Goal: Task Accomplishment & Management: Complete application form

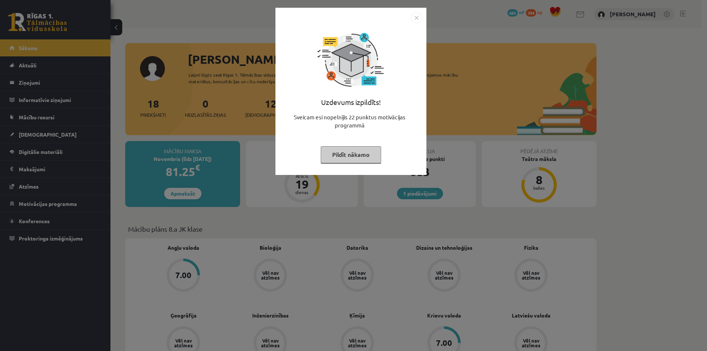
click at [357, 215] on div "Uzdevums izpildīts! Sveicam esi nopelnījis 22 punktus motivācijas programmā Pil…" at bounding box center [353, 175] width 707 height 351
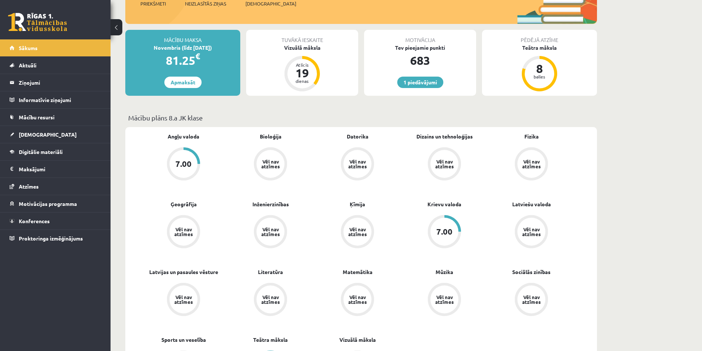
scroll to position [37, 0]
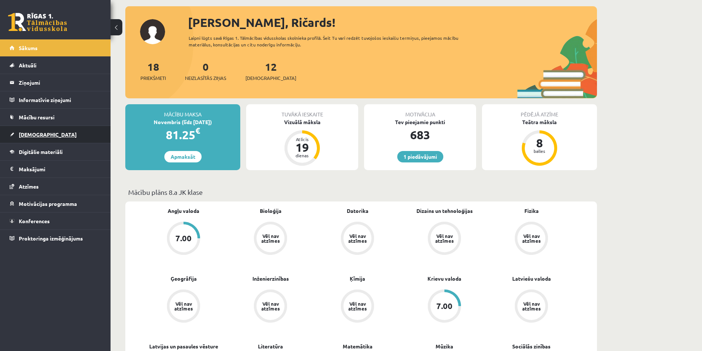
click at [32, 133] on span "[DEMOGRAPHIC_DATA]" at bounding box center [48, 134] width 58 height 7
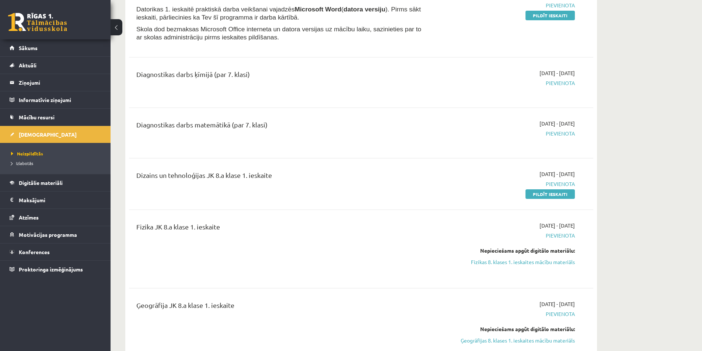
scroll to position [221, 0]
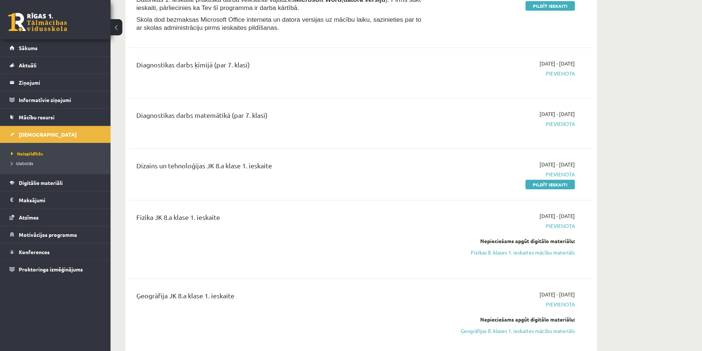
drag, startPoint x: 532, startPoint y: 185, endPoint x: 424, endPoint y: 36, distance: 183.5
click at [531, 185] on link "Pildīt ieskaiti" at bounding box center [549, 185] width 49 height 10
click at [531, 187] on link "Pildīt ieskaiti" at bounding box center [549, 185] width 49 height 10
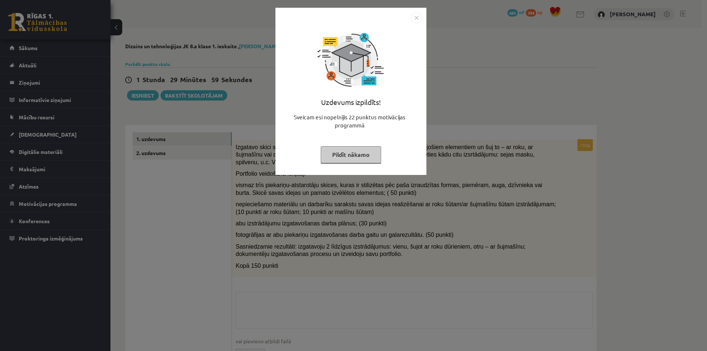
drag, startPoint x: 200, startPoint y: 306, endPoint x: 203, endPoint y: 160, distance: 145.9
click at [201, 305] on div "Uzdevums izpildīts! Sveicam esi nopelnījis 22 punktus motivācijas programmā Pil…" at bounding box center [353, 175] width 707 height 351
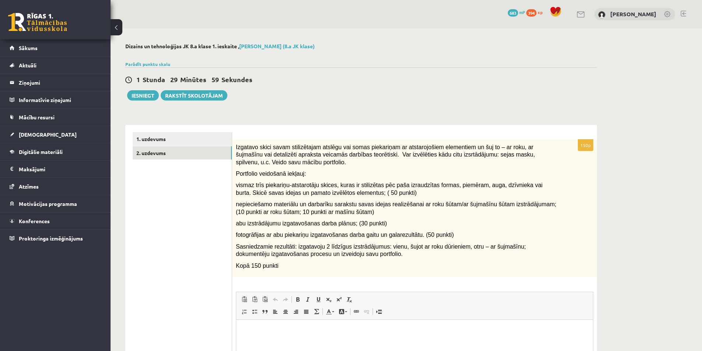
click at [198, 155] on link "2. uzdevums" at bounding box center [182, 153] width 99 height 14
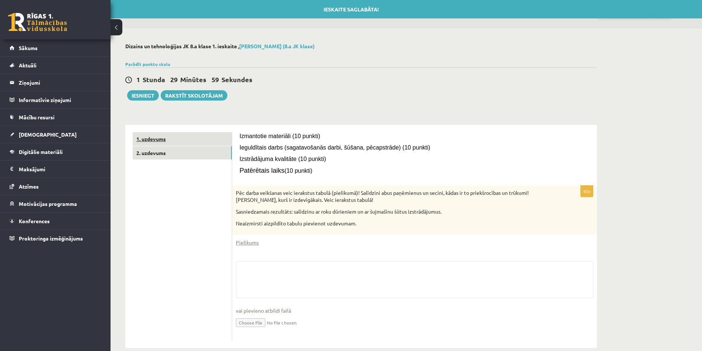
click at [192, 137] on link "1. uzdevums" at bounding box center [182, 139] width 99 height 14
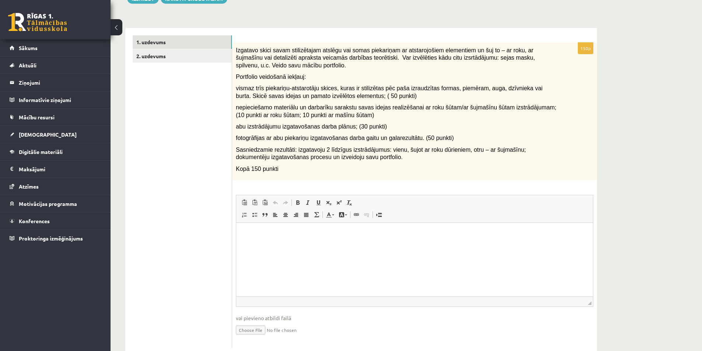
scroll to position [80, 0]
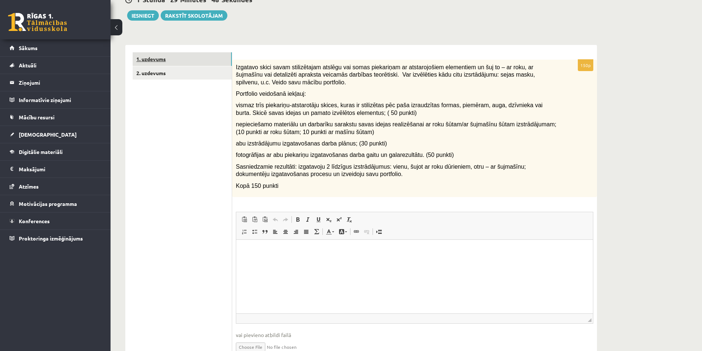
click at [176, 65] on link "1. uzdevums" at bounding box center [182, 59] width 99 height 14
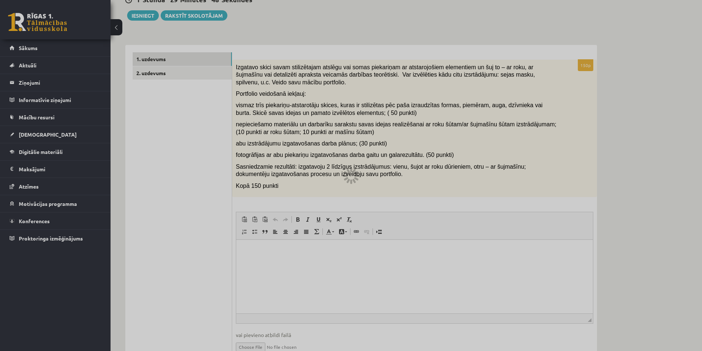
scroll to position [43, 0]
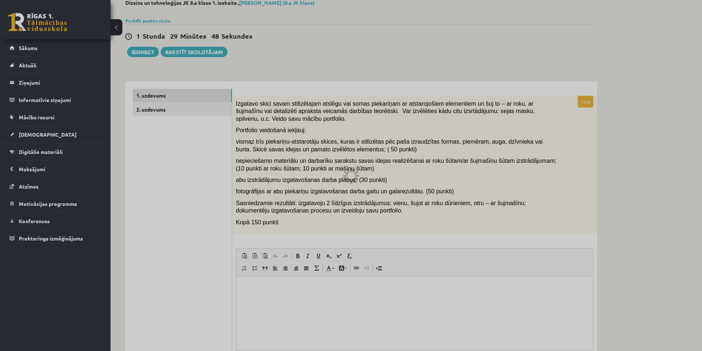
click at [176, 72] on div "**********" at bounding box center [360, 204] width 501 height 439
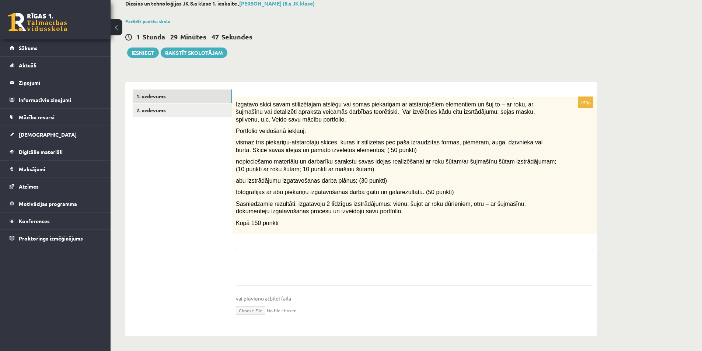
click at [182, 117] on ul "1. uzdevums 2. uzdevums" at bounding box center [182, 209] width 99 height 239
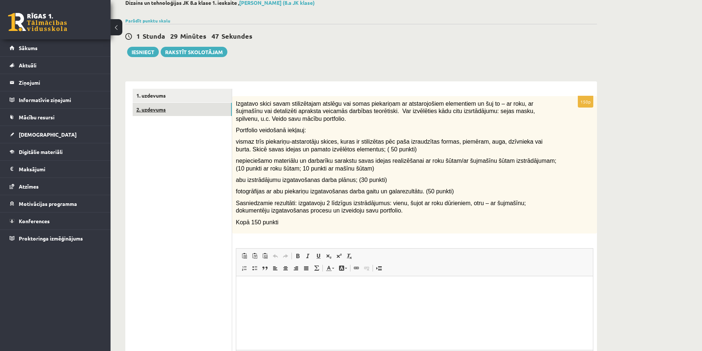
click at [181, 111] on link "2. uzdevums" at bounding box center [182, 110] width 99 height 14
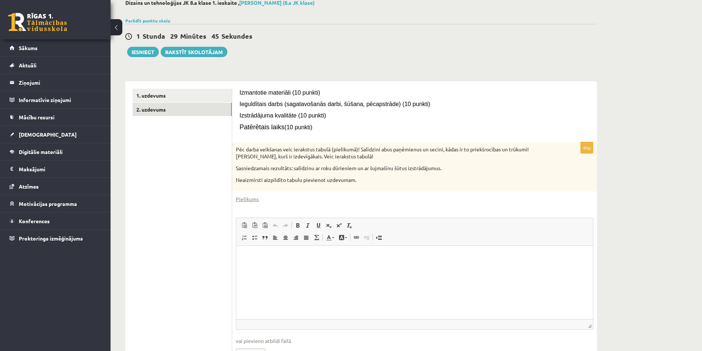
scroll to position [7, 0]
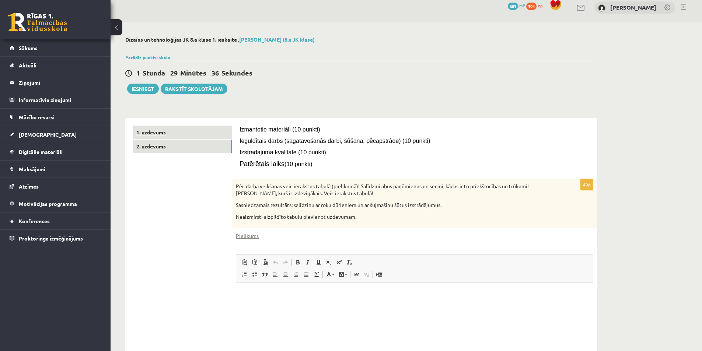
click at [189, 130] on link "1. uzdevums" at bounding box center [182, 133] width 99 height 14
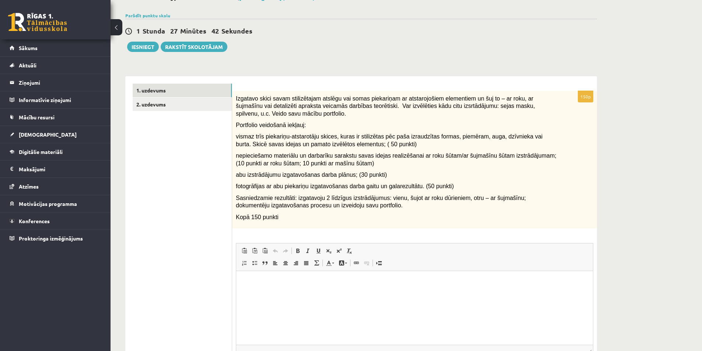
scroll to position [37, 0]
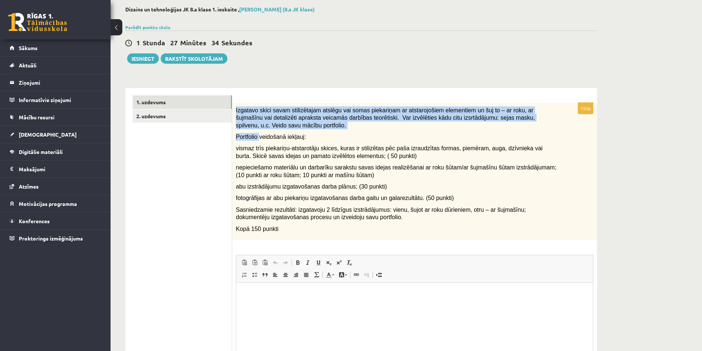
drag, startPoint x: 233, startPoint y: 111, endPoint x: 258, endPoint y: 130, distance: 31.5
click at [258, 130] on div "Izgatavo skici savam stilizētajam atslēgu vai somas piekariņam ar atstarojošiem…" at bounding box center [414, 171] width 365 height 137
click at [274, 113] on span "Izgatavo skici savam stilizētajam atslēgu vai somas piekariņam ar atstarojošiem…" at bounding box center [385, 117] width 299 height 21
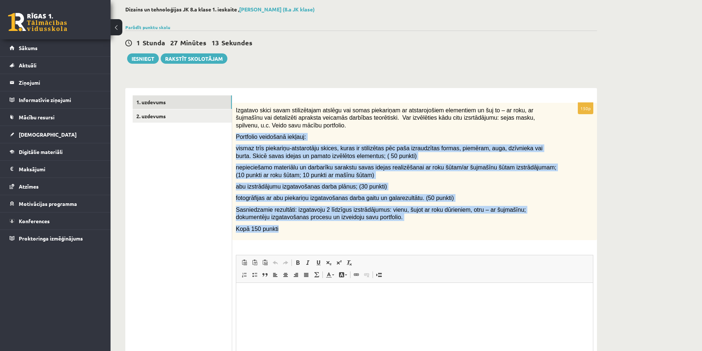
drag, startPoint x: 235, startPoint y: 134, endPoint x: 318, endPoint y: 226, distance: 123.6
click at [318, 226] on div "Izgatavo skici savam stilizētajam atslēgu vai somas piekariņam ar atstarojošiem…" at bounding box center [414, 171] width 365 height 137
click at [308, 234] on div "Izgatavo skici savam stilizētajam atslēgu vai somas piekariņam ar atstarojošiem…" at bounding box center [414, 171] width 365 height 137
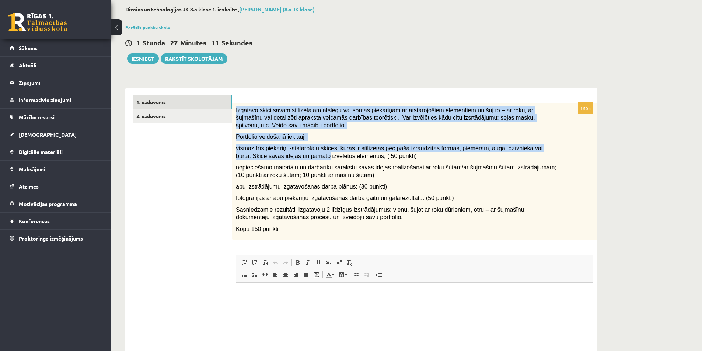
drag, startPoint x: 232, startPoint y: 107, endPoint x: 276, endPoint y: 155, distance: 64.7
click at [276, 155] on div "Izgatavo skici savam stilizētajam atslēgu vai somas piekariņam ar atstarojošiem…" at bounding box center [414, 171] width 365 height 137
click at [278, 124] on p "Izgatavo skici savam stilizētajam atslēgu vai somas piekariņam ar atstarojošiem…" at bounding box center [396, 117] width 320 height 23
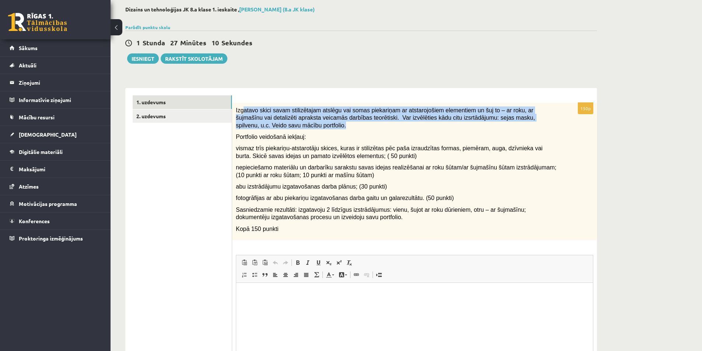
drag, startPoint x: 261, startPoint y: 127, endPoint x: 242, endPoint y: 110, distance: 25.6
click at [242, 110] on p "Izgatavo skici savam stilizētajam atslēgu vai somas piekariņam ar atstarojošiem…" at bounding box center [396, 117] width 320 height 23
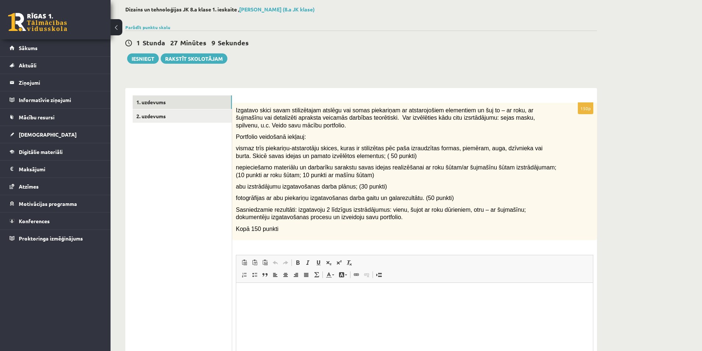
click at [210, 198] on ul "1. uzdevums 2. uzdevums" at bounding box center [182, 251] width 99 height 313
click at [140, 110] on link "2. uzdevums" at bounding box center [182, 116] width 99 height 14
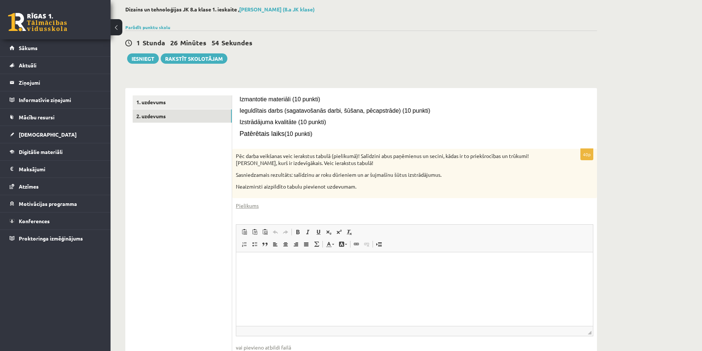
scroll to position [0, 0]
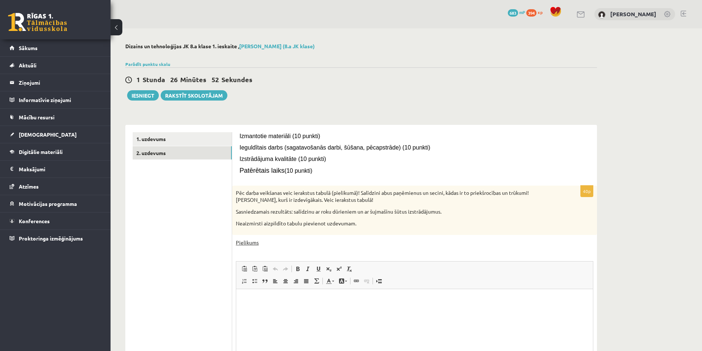
click at [246, 239] on link "Pielikums" at bounding box center [247, 243] width 23 height 8
click at [174, 144] on link "1. uzdevums" at bounding box center [182, 139] width 99 height 14
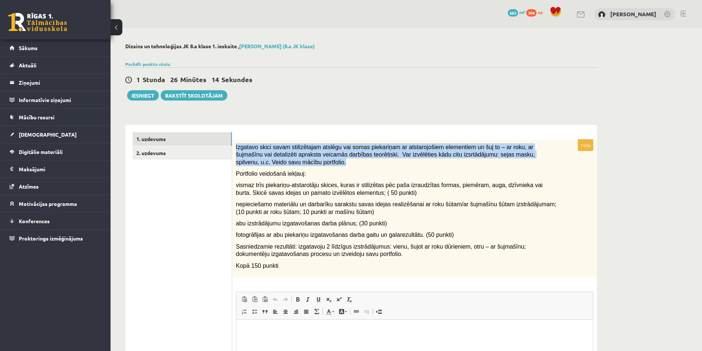
drag, startPoint x: 235, startPoint y: 149, endPoint x: 274, endPoint y: 165, distance: 42.1
click at [274, 165] on div "Izgatavo skici savam stilizētajam atslēgu vai somas piekariņam ar atstarojošiem…" at bounding box center [414, 208] width 365 height 137
copy span "Izgatavo skici savam stilizētajam atslēgu vai somas piekariņam ar atstarojošiem…"
click at [145, 97] on button "Iesniegt" at bounding box center [143, 95] width 32 height 10
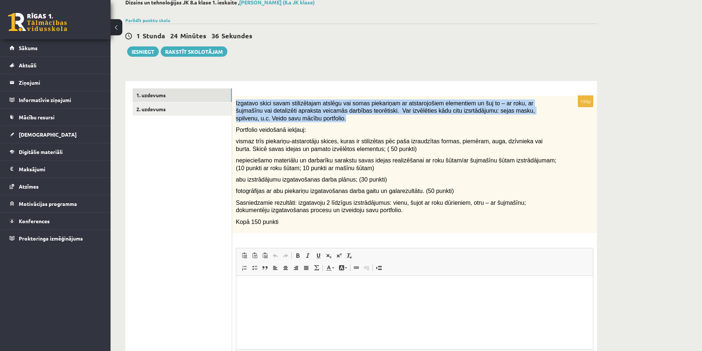
scroll to position [43, 0]
drag, startPoint x: 168, startPoint y: 98, endPoint x: 169, endPoint y: 104, distance: 6.4
click at [168, 98] on link "1. uzdevums" at bounding box center [182, 96] width 99 height 14
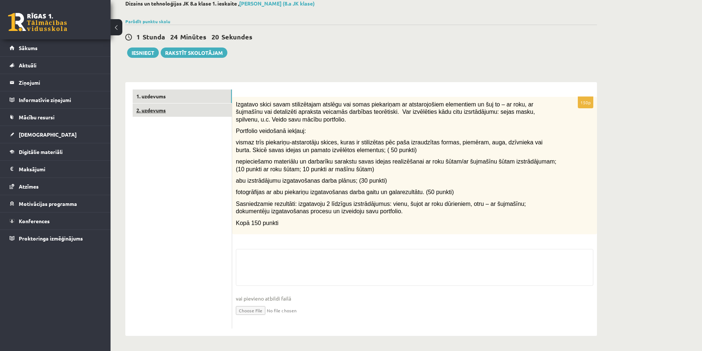
click at [169, 104] on link "2. uzdevums" at bounding box center [182, 110] width 99 height 14
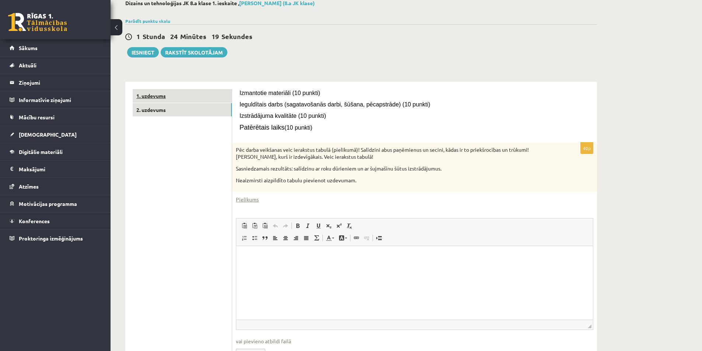
scroll to position [0, 0]
click at [163, 124] on ul "1. uzdevums 2. uzdevums" at bounding box center [182, 230] width 99 height 282
click at [158, 104] on link "2. uzdevums" at bounding box center [182, 110] width 99 height 14
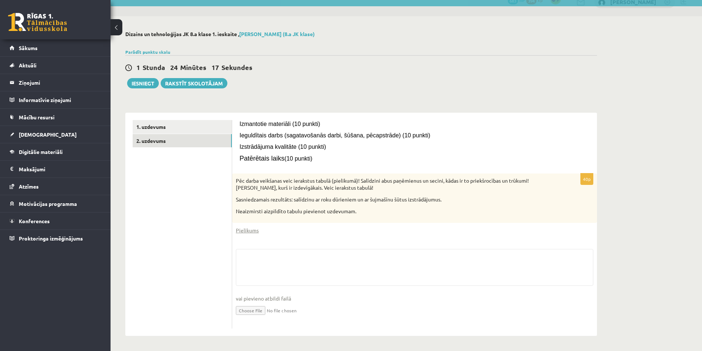
click at [152, 92] on div "**********" at bounding box center [360, 183] width 501 height 334
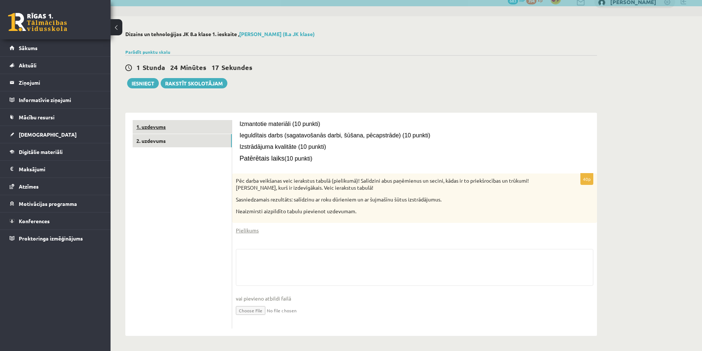
click at [163, 126] on link "1. uzdevums" at bounding box center [182, 127] width 99 height 14
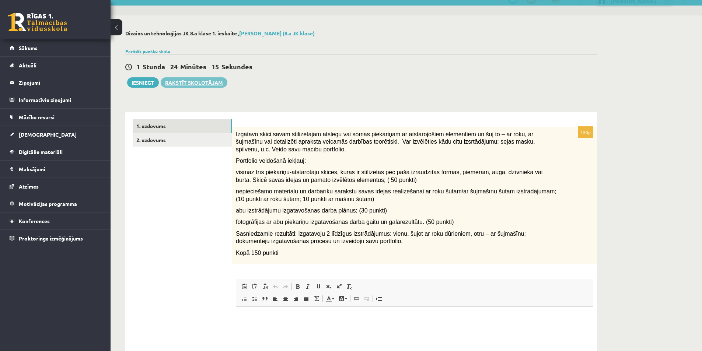
scroll to position [0, 0]
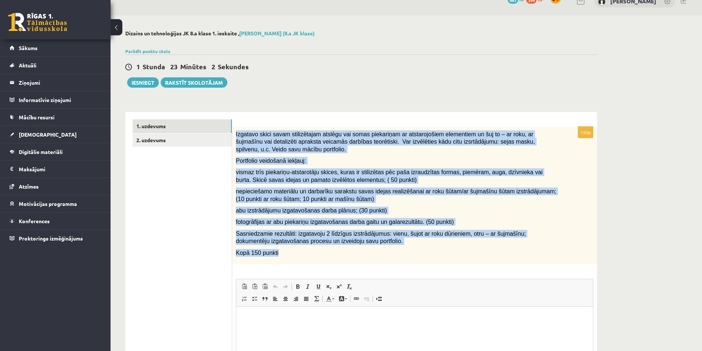
drag, startPoint x: 235, startPoint y: 133, endPoint x: 379, endPoint y: 248, distance: 184.8
click at [379, 248] on div "Izgatavo skici savam stilizētajam atslēgu vai somas piekariņam ar atstarojošiem…" at bounding box center [414, 195] width 365 height 137
copy div "Izgatavo skici savam stilizētajam atslēgu vai somas piekariņam ar atstarojošiem…"
click at [345, 98] on div "**********" at bounding box center [360, 234] width 501 height 439
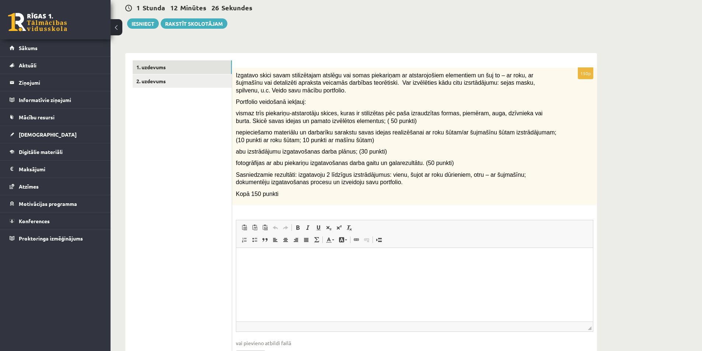
scroll to position [117, 0]
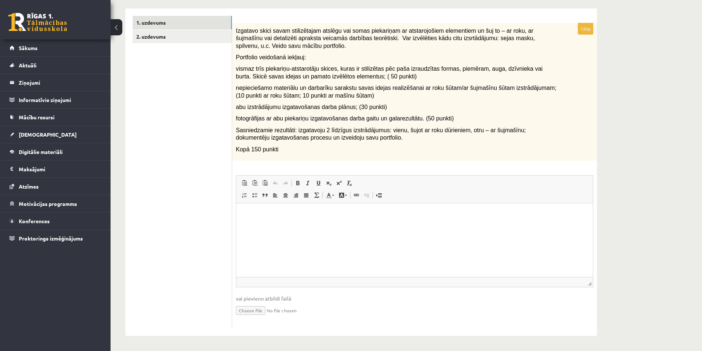
click at [252, 312] on input "file" at bounding box center [414, 309] width 357 height 15
type input "**********"
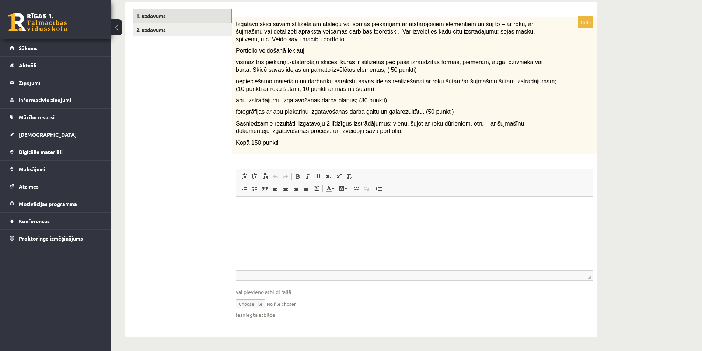
scroll to position [124, 0]
click at [253, 201] on html at bounding box center [414, 206] width 357 height 22
click at [174, 32] on link "2. uzdevums" at bounding box center [182, 29] width 99 height 14
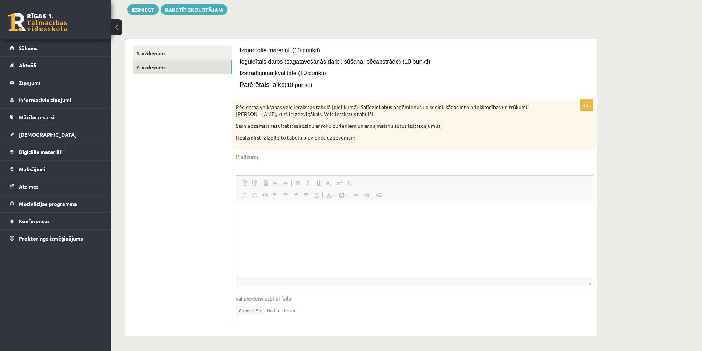
scroll to position [0, 0]
click at [199, 59] on link "1. uzdevums" at bounding box center [182, 53] width 99 height 14
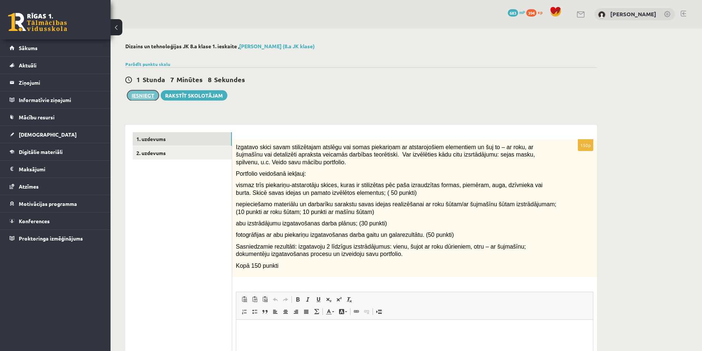
click at [140, 92] on button "Iesniegt" at bounding box center [143, 95] width 32 height 10
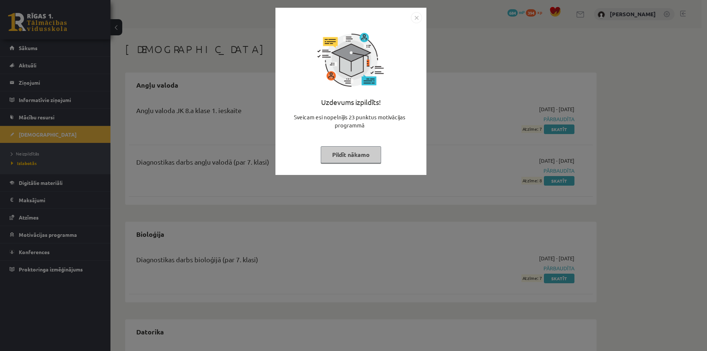
click at [323, 203] on div "Uzdevums izpildīts! Sveicam esi nopelnījis 23 punktus motivācijas programmā Pil…" at bounding box center [353, 175] width 707 height 351
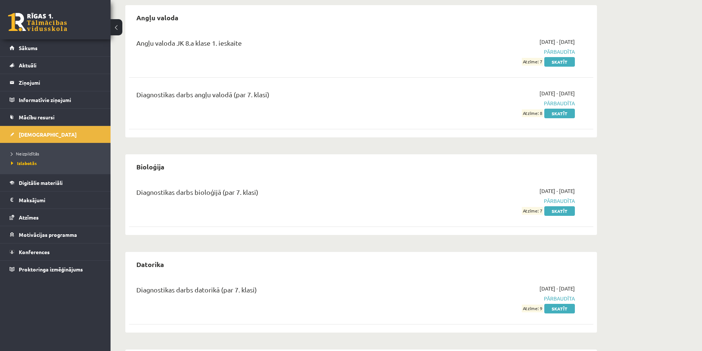
scroll to position [74, 0]
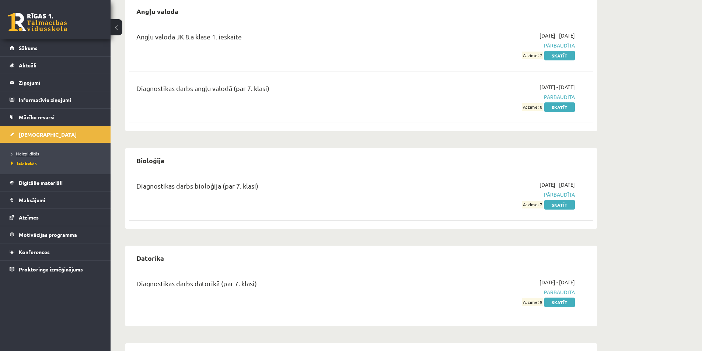
click at [21, 154] on span "Neizpildītās" at bounding box center [25, 154] width 28 height 6
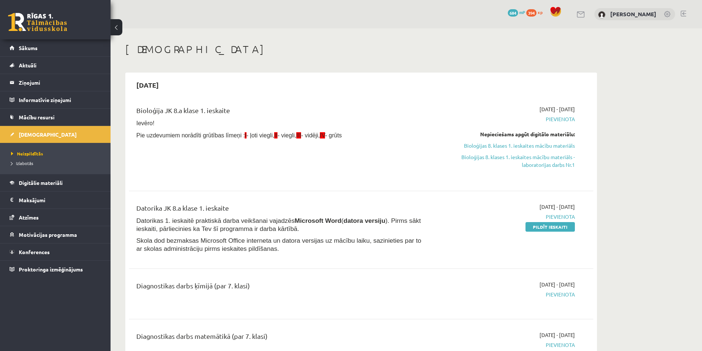
click at [690, 11] on div "0 Dāvanas 684 mP 394 xp [PERSON_NAME]" at bounding box center [405, 14] width 591 height 28
click at [685, 13] on link at bounding box center [683, 14] width 6 height 6
